Goal: Find specific page/section: Find specific page/section

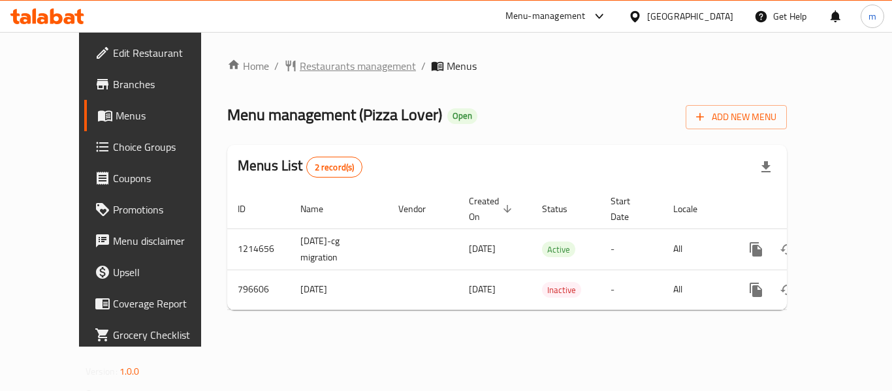
click at [304, 66] on span "Restaurants management" at bounding box center [358, 66] width 116 height 16
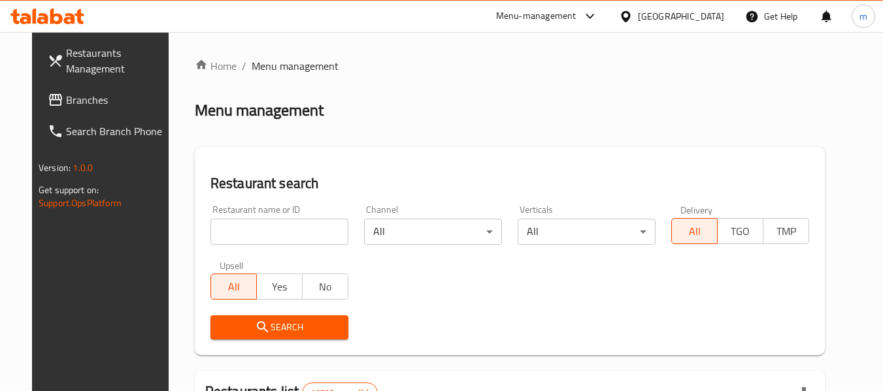
click at [70, 93] on span "Branches" at bounding box center [117, 100] width 103 height 16
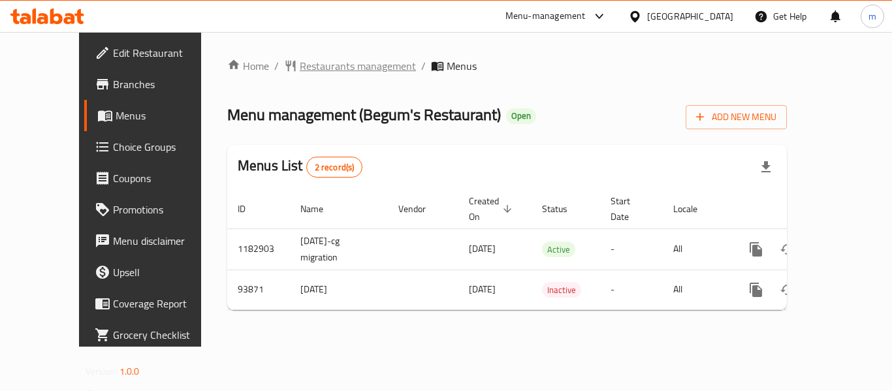
click at [320, 65] on span "Restaurants management" at bounding box center [358, 66] width 116 height 16
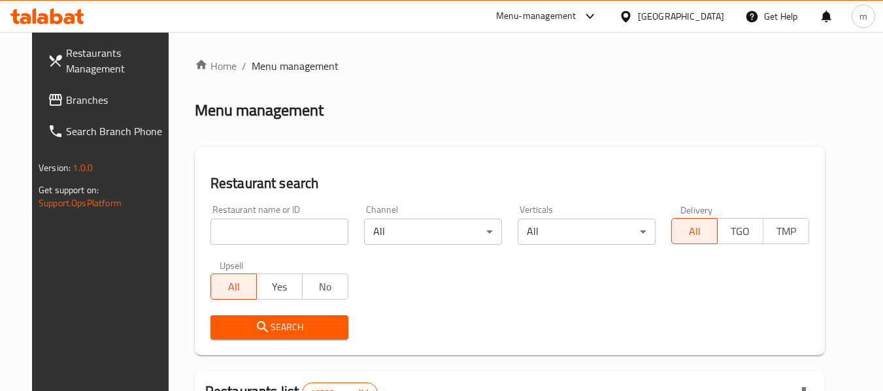
click at [297, 229] on input "search" at bounding box center [279, 232] width 138 height 26
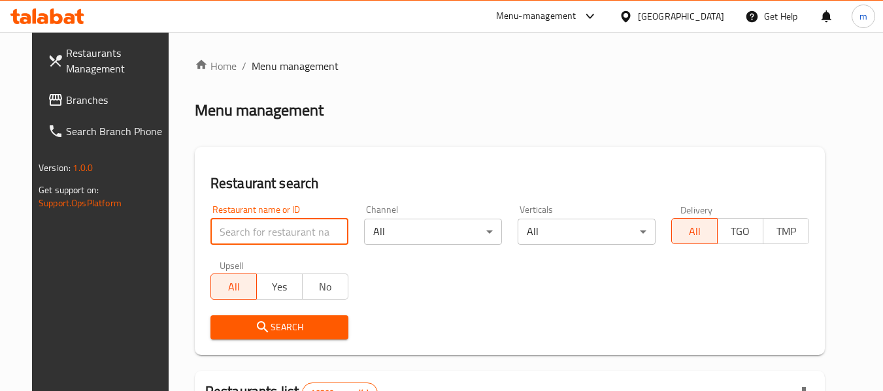
paste input "601831"
type input "601831"
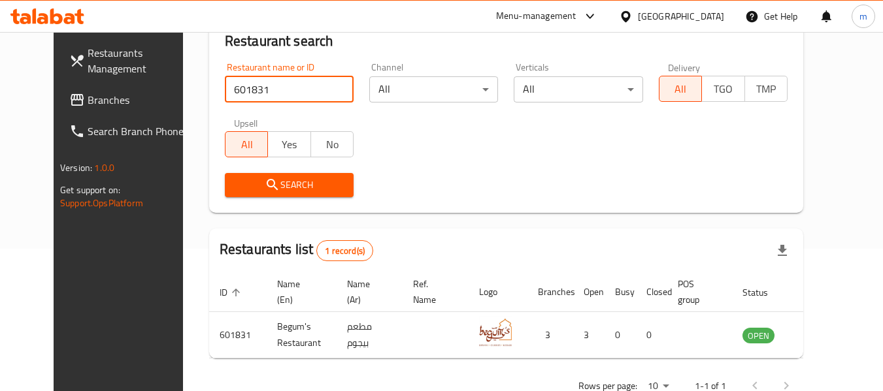
scroll to position [175, 0]
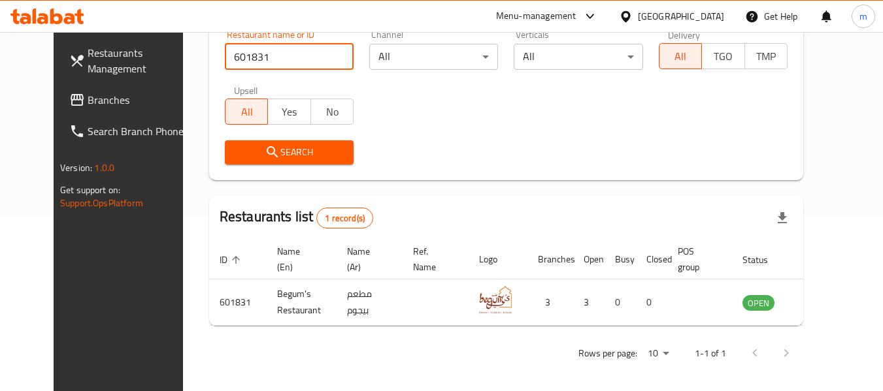
click at [416, 159] on div "Search" at bounding box center [506, 153] width 578 height 40
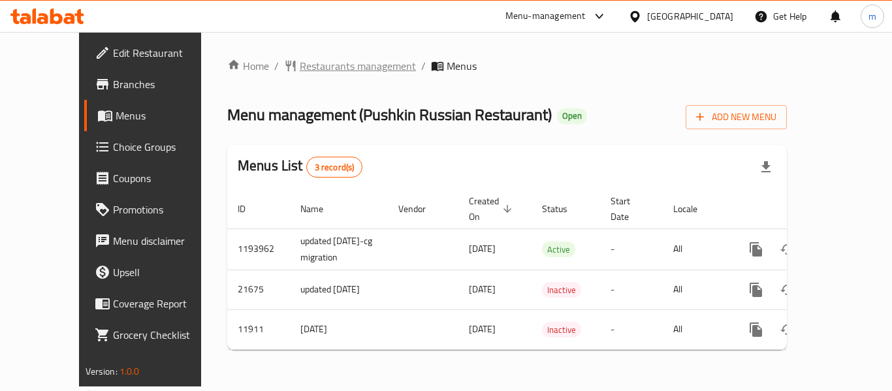
click at [313, 64] on span "Restaurants management" at bounding box center [358, 66] width 116 height 16
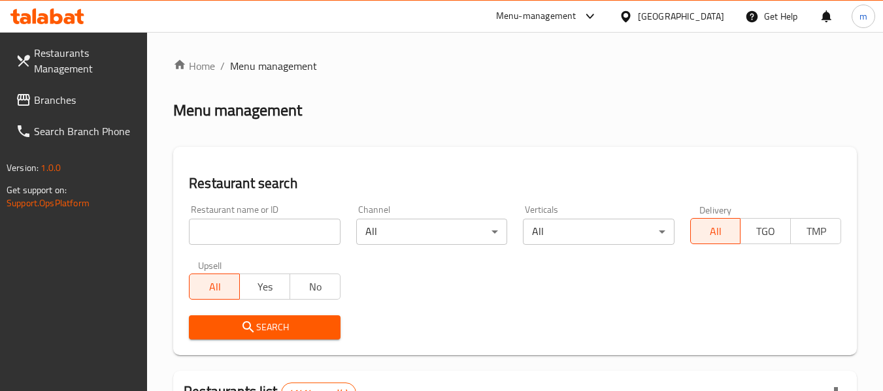
click at [288, 231] on input "search" at bounding box center [264, 232] width 151 height 26
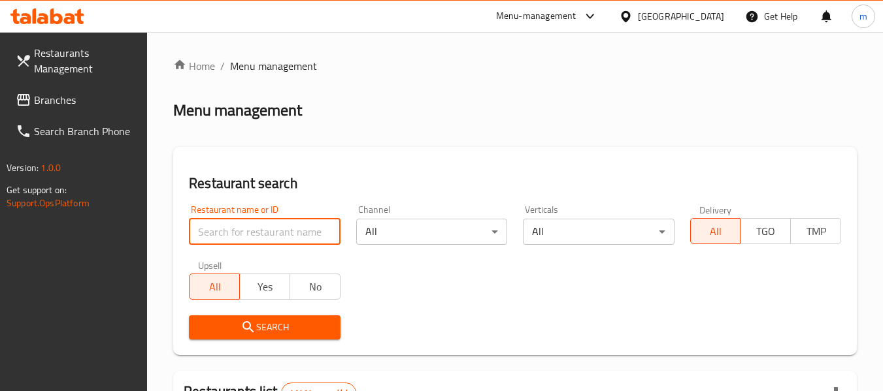
paste input "7336"
type input "7336"
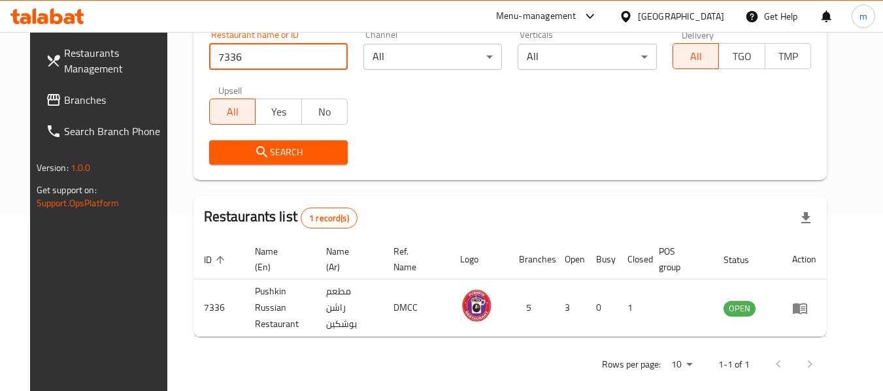
scroll to position [180, 0]
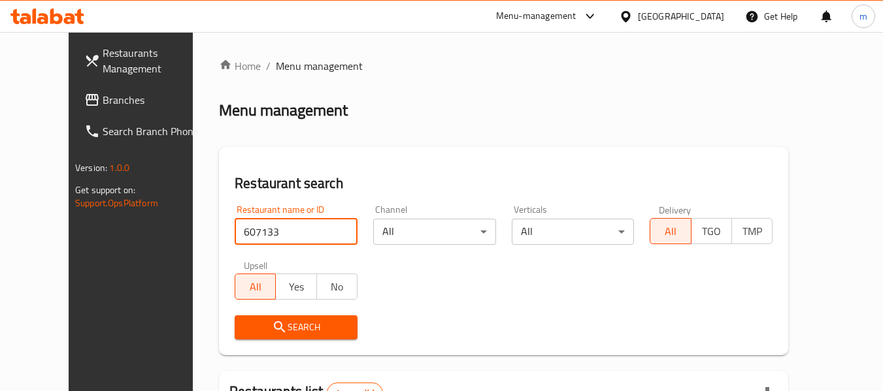
click at [103, 97] on span "Branches" at bounding box center [154, 100] width 103 height 16
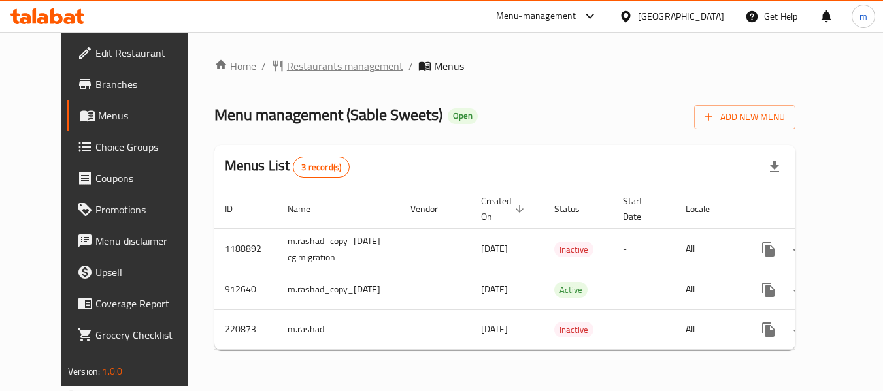
click at [289, 71] on span "Restaurants management" at bounding box center [345, 66] width 116 height 16
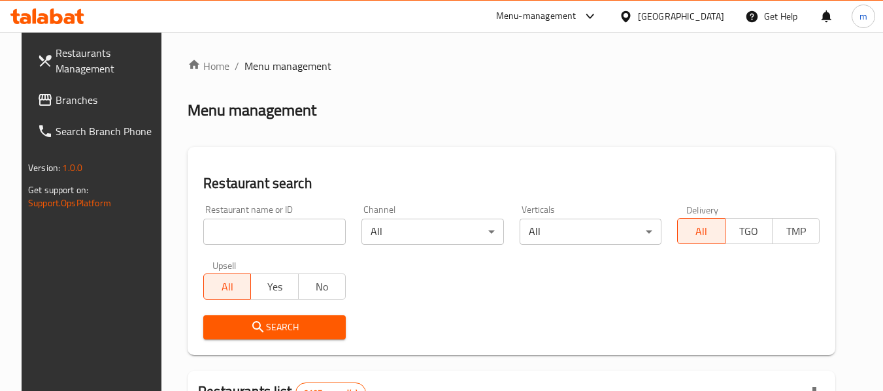
click at [271, 223] on input "search" at bounding box center [274, 232] width 142 height 26
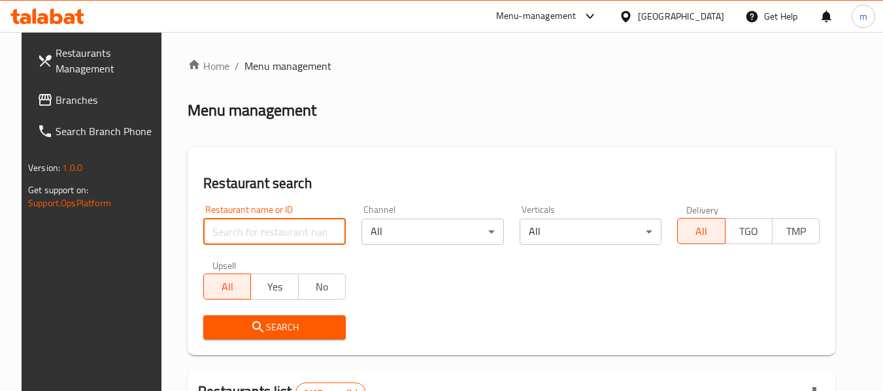
paste input "625358"
type input "625358"
click button "Search" at bounding box center [274, 328] width 142 height 24
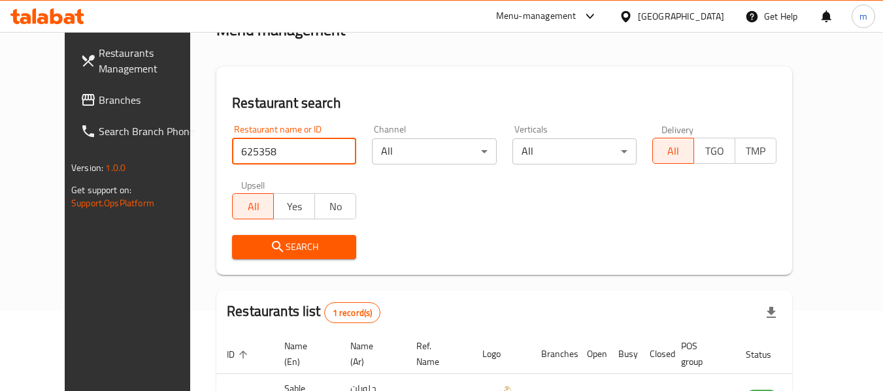
scroll to position [159, 0]
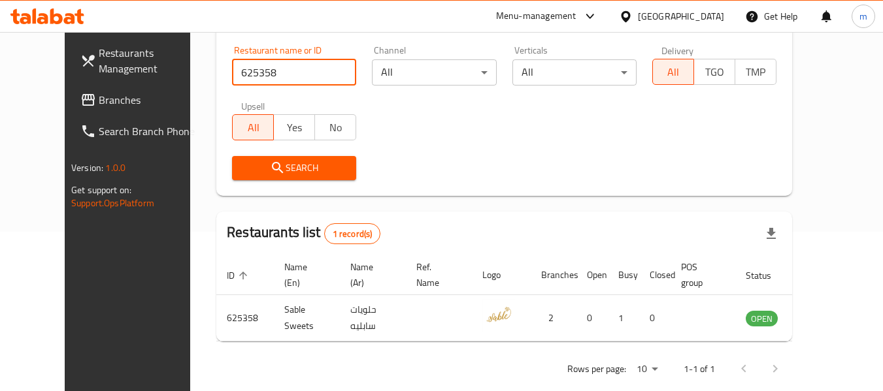
click at [99, 99] on span "Branches" at bounding box center [150, 100] width 103 height 16
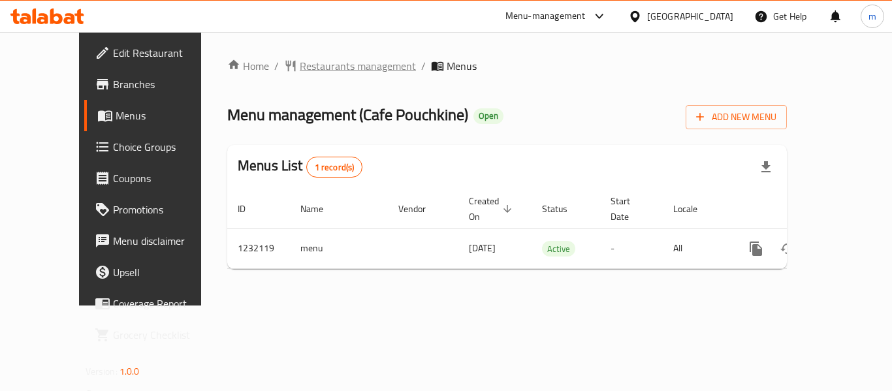
click at [323, 69] on span "Restaurants management" at bounding box center [358, 66] width 116 height 16
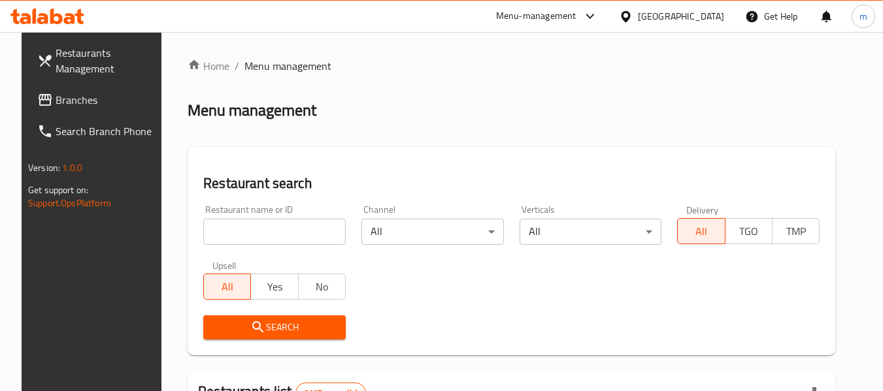
click at [303, 217] on div "Restaurant name or ID Restaurant name or ID" at bounding box center [274, 225] width 142 height 40
click at [303, 223] on input "search" at bounding box center [274, 232] width 142 height 26
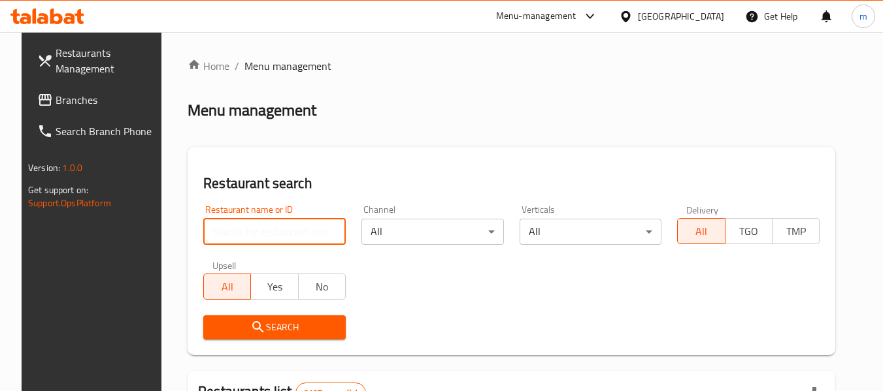
paste input "677655"
type input "677655"
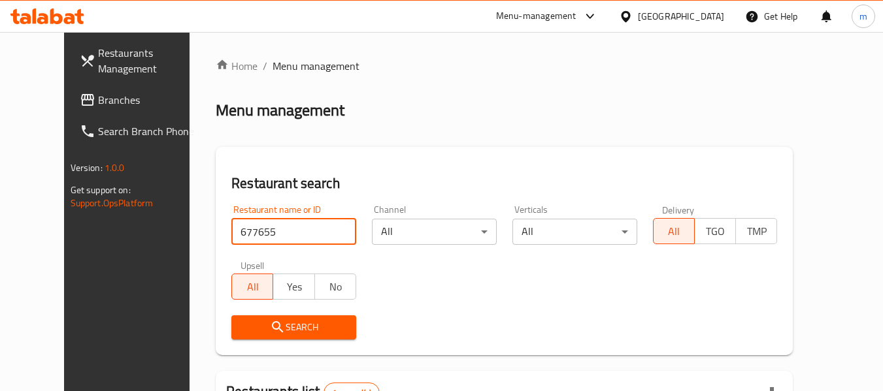
click at [568, 90] on div "Home / Menu management Menu management Restaurant search Restaurant name or ID …" at bounding box center [504, 299] width 577 height 482
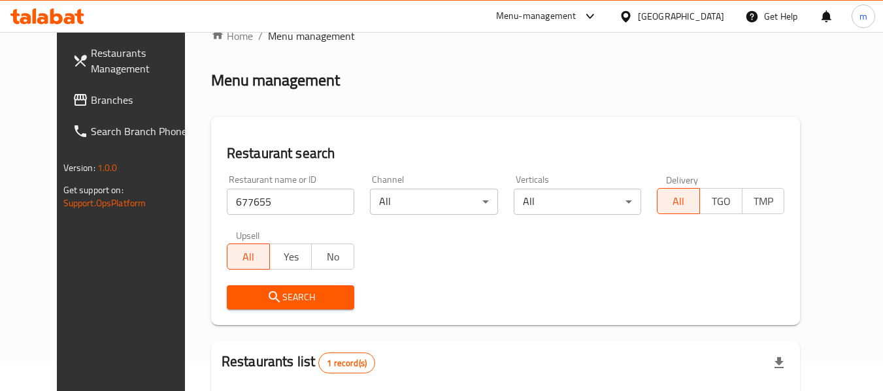
scroll to position [44, 0]
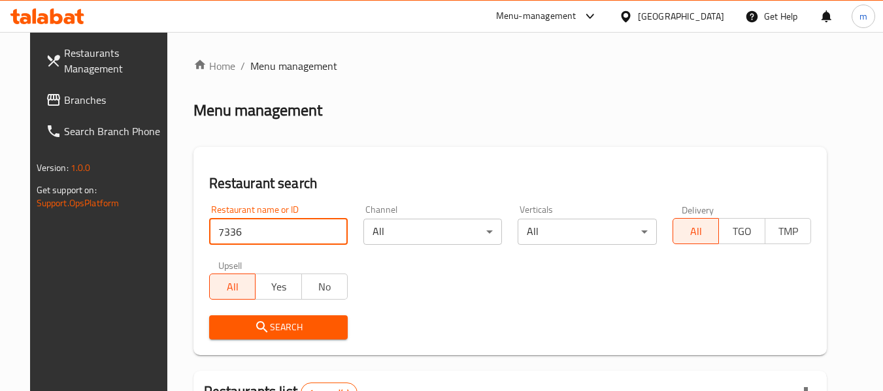
scroll to position [180, 0]
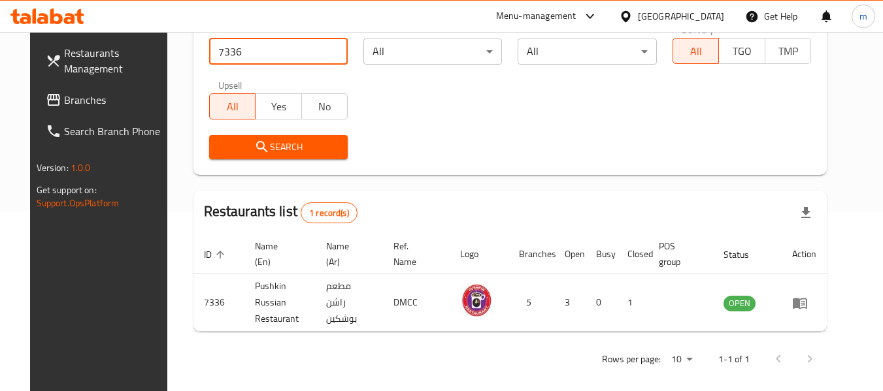
drag, startPoint x: 63, startPoint y: 101, endPoint x: 12, endPoint y: 122, distance: 55.7
click at [64, 101] on span "Branches" at bounding box center [115, 100] width 103 height 16
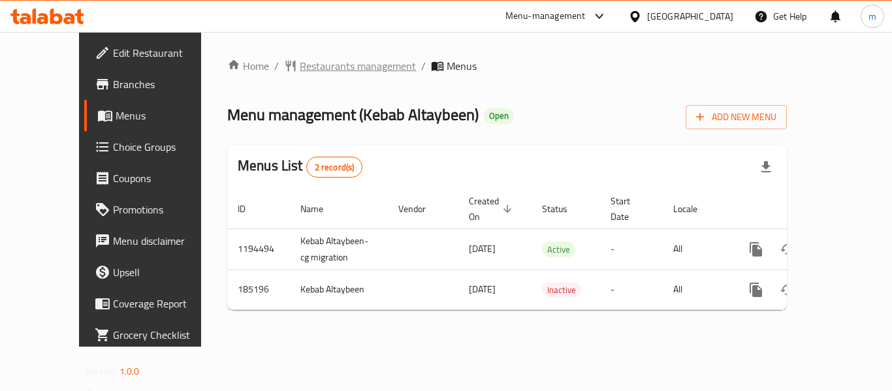
click at [315, 73] on span "Restaurants management" at bounding box center [358, 66] width 116 height 16
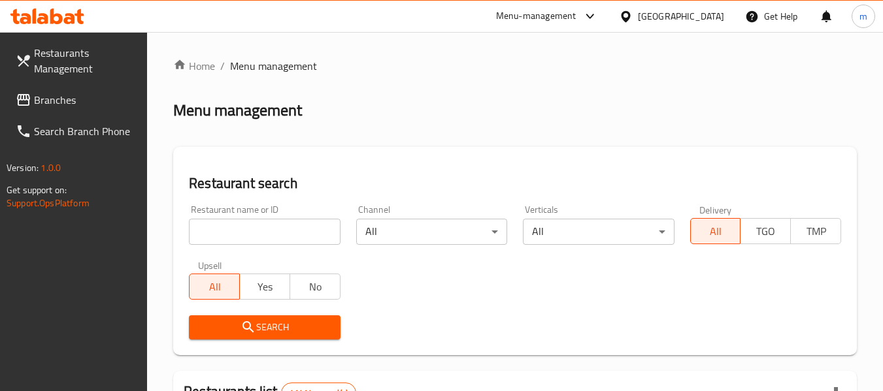
click at [282, 230] on input "search" at bounding box center [264, 232] width 151 height 26
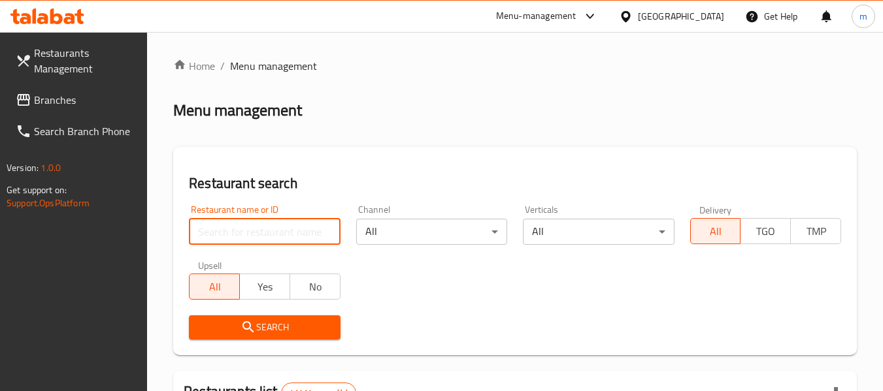
paste input "619813"
type input "619813"
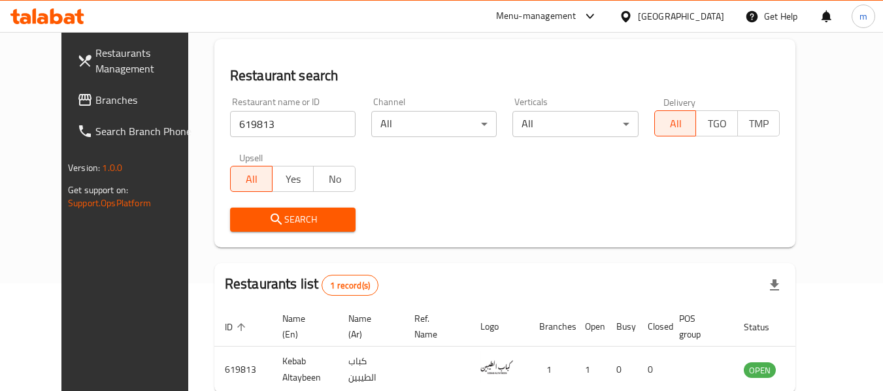
scroll to position [175, 0]
